Goal: Find specific fact: Find specific fact

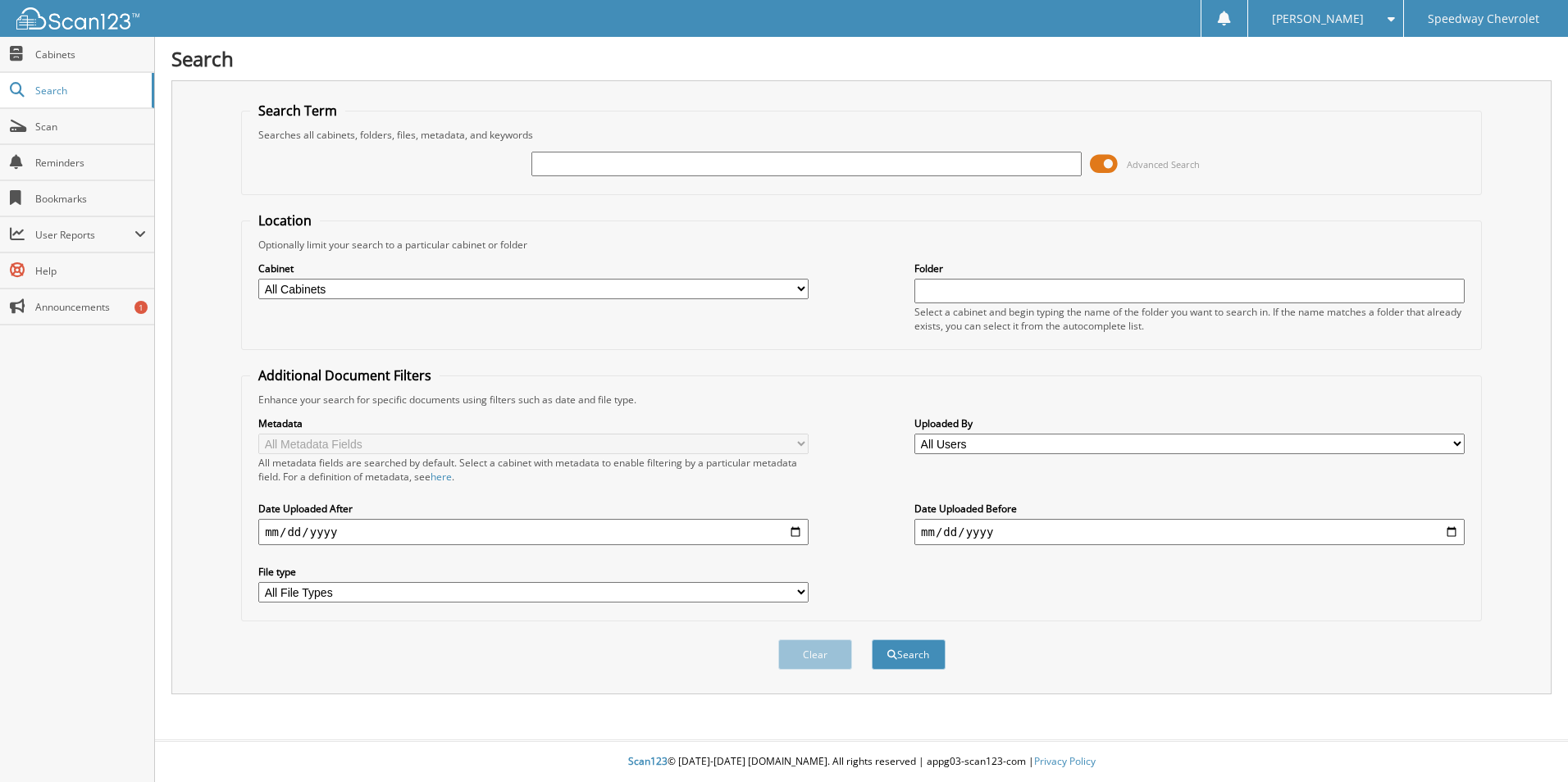
click at [583, 163] on input "text" at bounding box center [807, 164] width 551 height 25
type input "261057C"
click at [872, 640] on button "Search" at bounding box center [909, 654] width 74 height 30
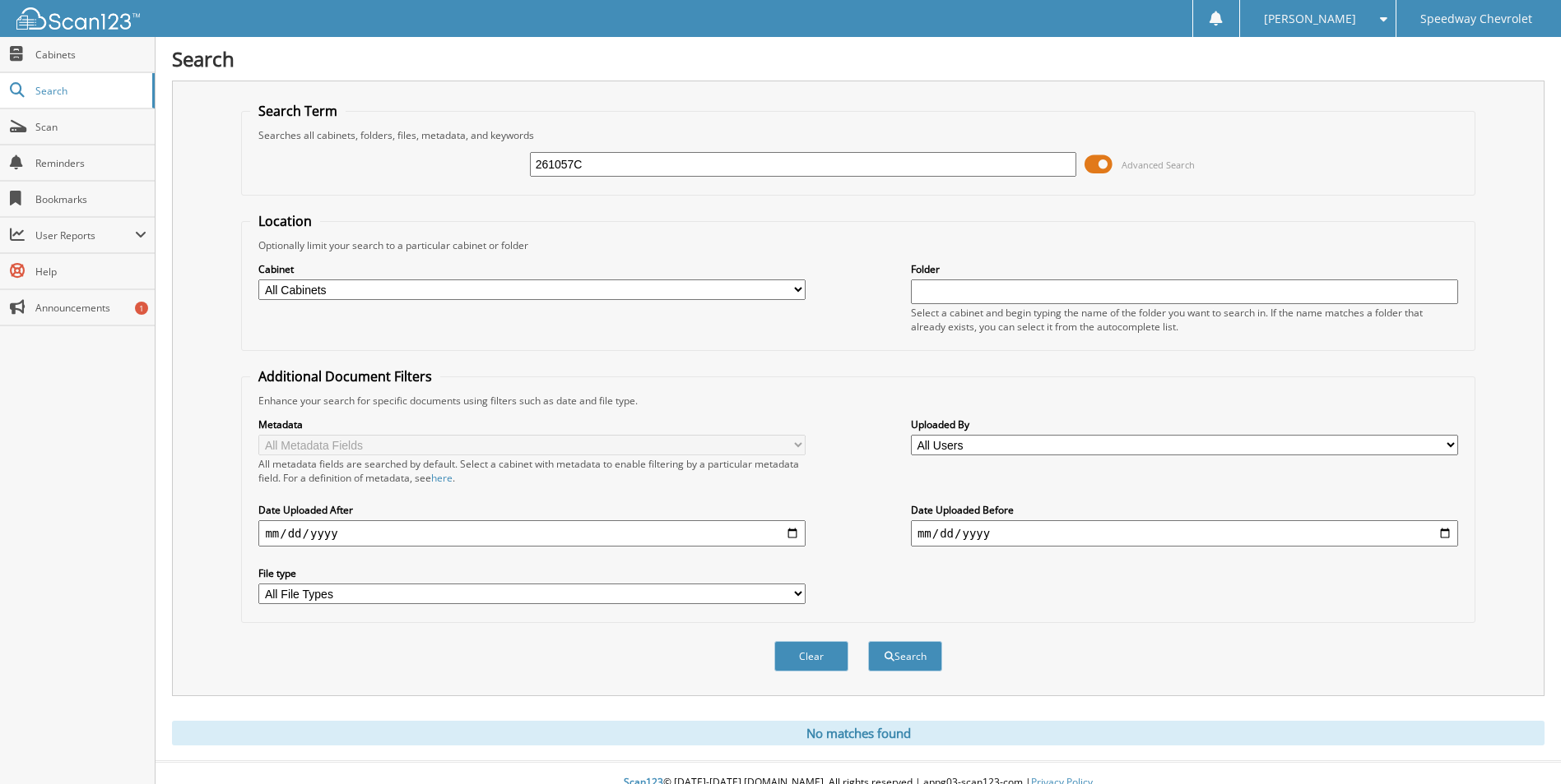
click at [600, 165] on input "261057C" at bounding box center [803, 164] width 547 height 25
type input "261057"
click at [868, 641] on button "Search" at bounding box center [905, 656] width 74 height 30
click at [893, 658] on button "Search" at bounding box center [905, 656] width 74 height 30
